Goal: Transaction & Acquisition: Purchase product/service

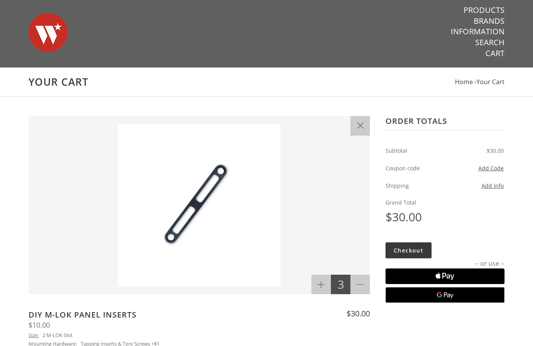
scroll to position [4, 0]
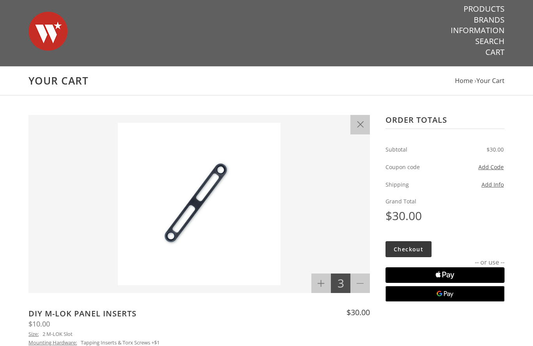
click at [499, 186] on button "Add Info" at bounding box center [492, 185] width 22 height 9
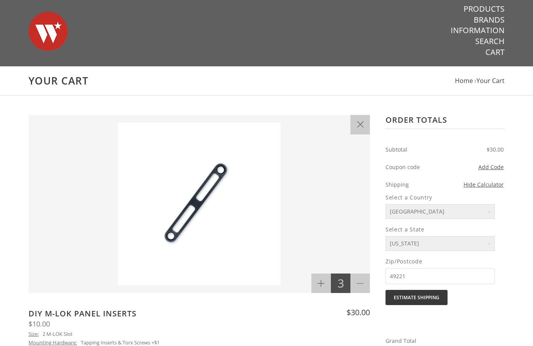
click at [480, 241] on select "[US_STATE] [US_STATE] [US_STATE] [US_STATE] [US_STATE] Armed Forces [DEMOGRAPHI…" at bounding box center [439, 243] width 109 height 15
click at [443, 298] on button "Estimate Shipping" at bounding box center [416, 297] width 62 height 15
click at [389, 319] on div "Select a Country [GEOGRAPHIC_DATA] Select a State [US_STATE] [US_STATE] [US_STA…" at bounding box center [444, 282] width 119 height 186
click at [392, 327] on label "USPS: $5.00" at bounding box center [407, 329] width 44 height 7
click at [385, 332] on input "USPS: $5.00" at bounding box center [385, 332] width 0 height 0
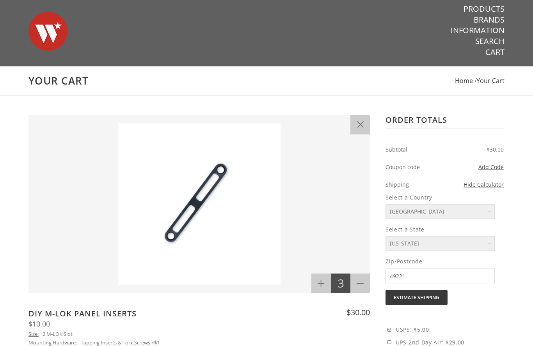
click at [195, 219] on img at bounding box center [199, 204] width 326 height 163
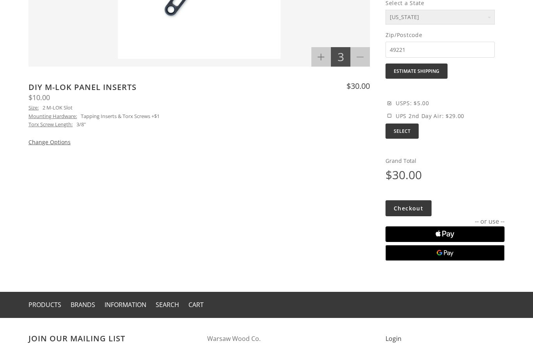
scroll to position [231, 0]
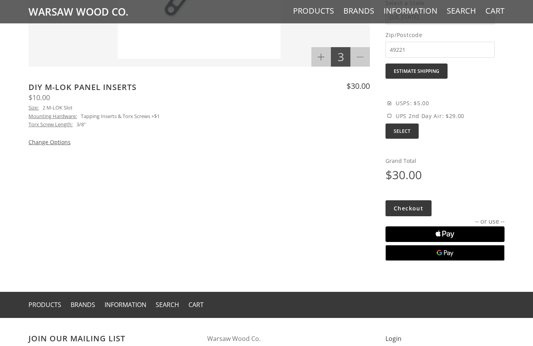
click at [31, 103] on div "$10.00" at bounding box center [198, 98] width 341 height 12
click at [67, 86] on link "DIY M-LOK Panel Inserts" at bounding box center [82, 87] width 108 height 11
